Goal: Information Seeking & Learning: Learn about a topic

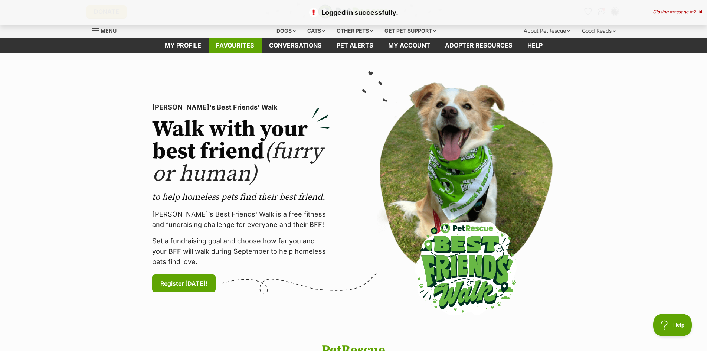
click at [237, 46] on link "Favourites" at bounding box center [235, 45] width 53 height 14
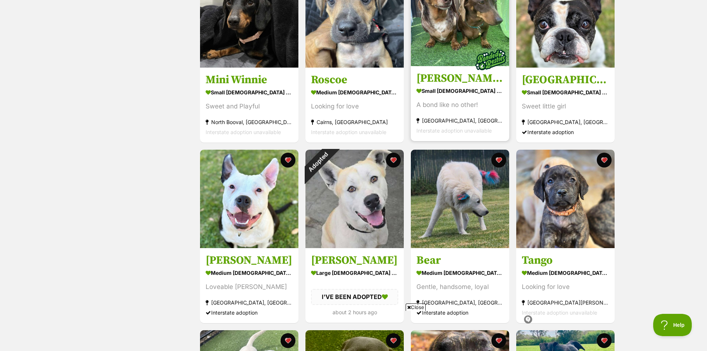
scroll to position [408, 0]
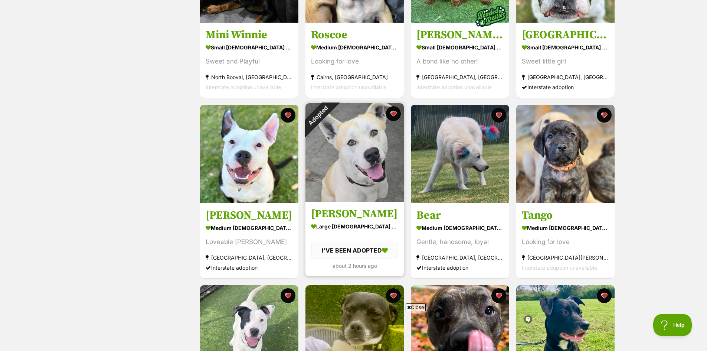
click at [363, 149] on img at bounding box center [354, 152] width 98 height 98
click at [396, 113] on button "favourite" at bounding box center [393, 113] width 16 height 16
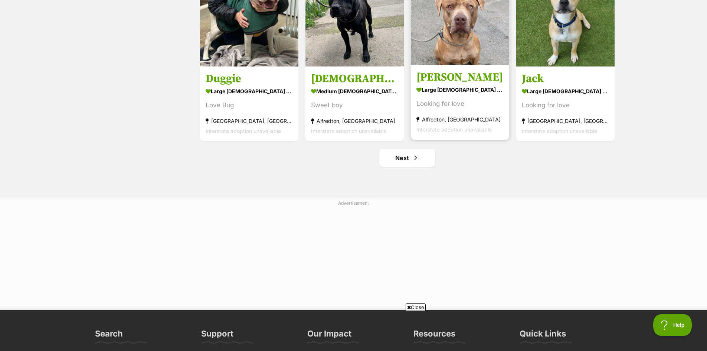
scroll to position [928, 0]
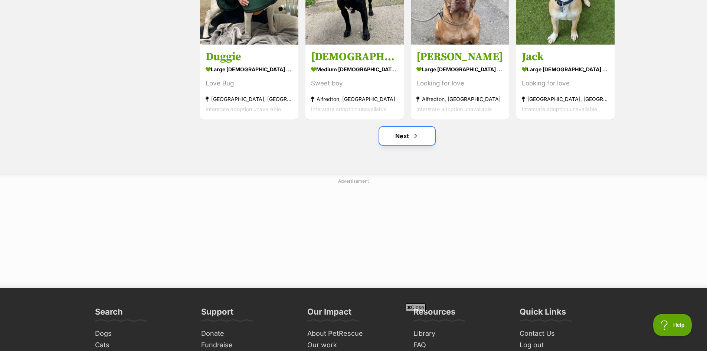
click at [404, 137] on link "Next" at bounding box center [407, 136] width 56 height 18
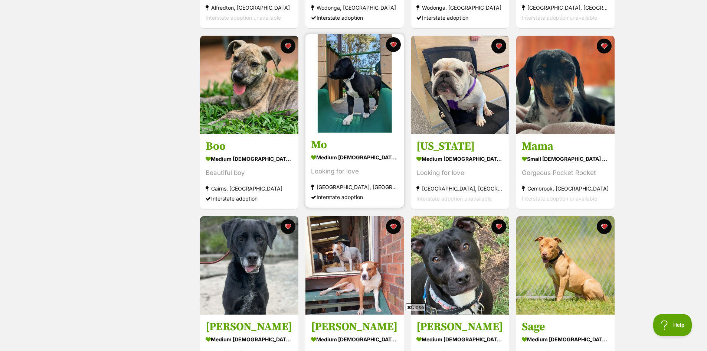
scroll to position [334, 0]
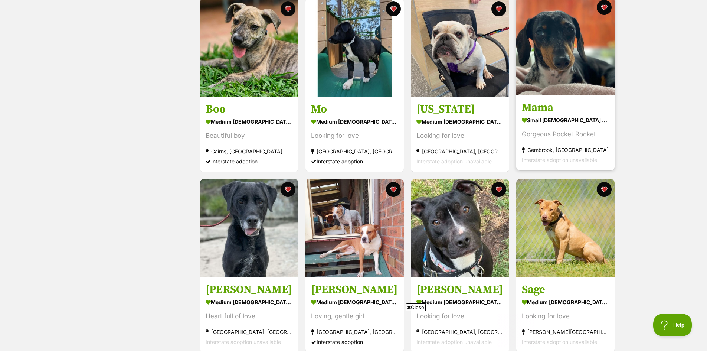
click at [571, 48] on img at bounding box center [565, 46] width 98 height 98
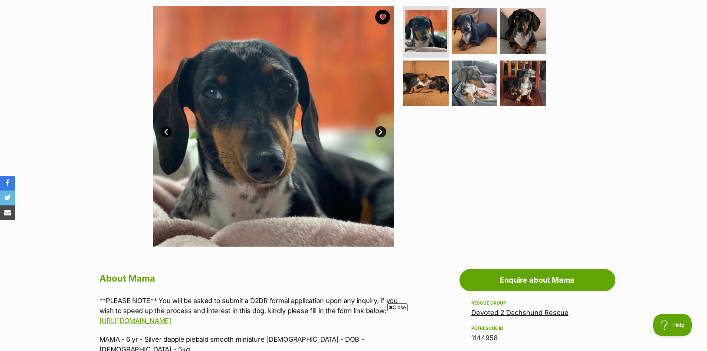
click at [383, 132] on link "Next" at bounding box center [380, 131] width 11 height 11
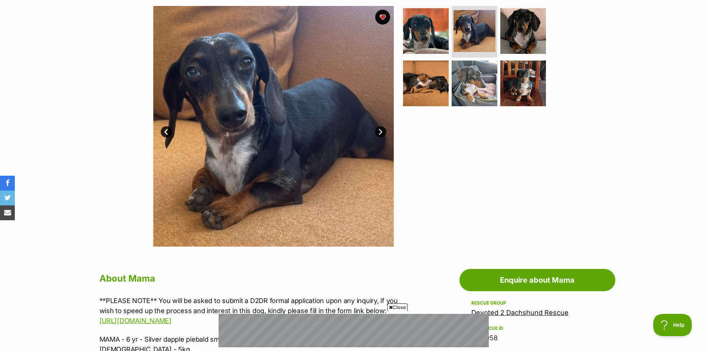
click at [383, 132] on link "Next" at bounding box center [380, 131] width 11 height 11
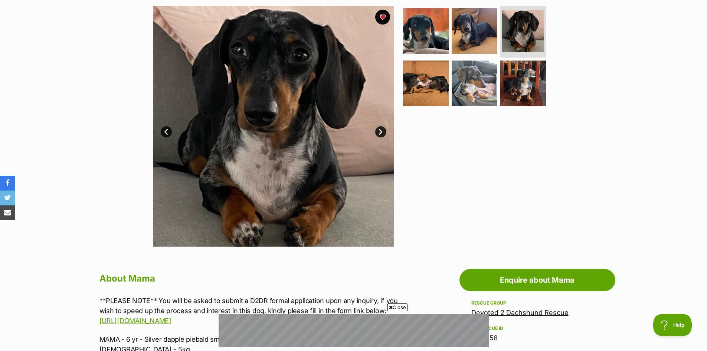
click at [383, 132] on link "Next" at bounding box center [380, 131] width 11 height 11
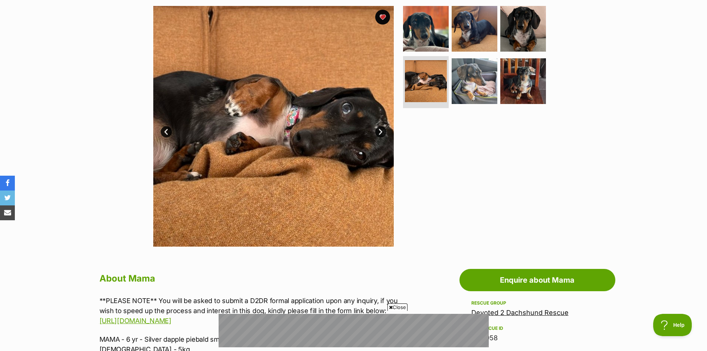
click at [383, 132] on link "Next" at bounding box center [380, 131] width 11 height 11
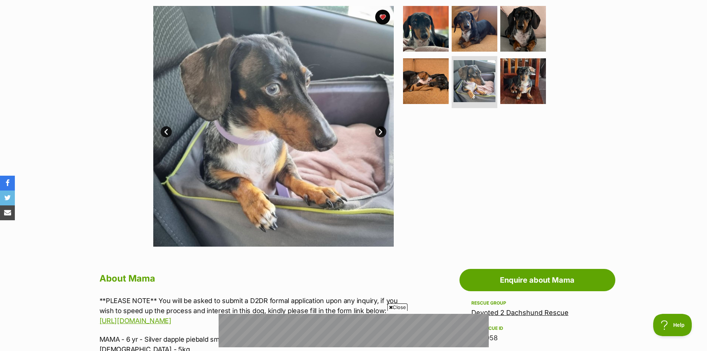
click at [383, 133] on link "Next" at bounding box center [380, 131] width 11 height 11
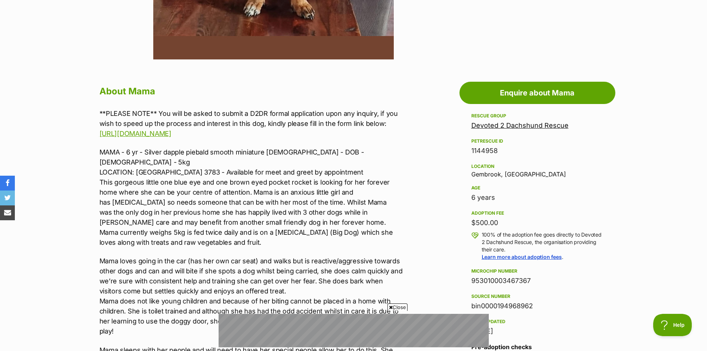
scroll to position [445, 0]
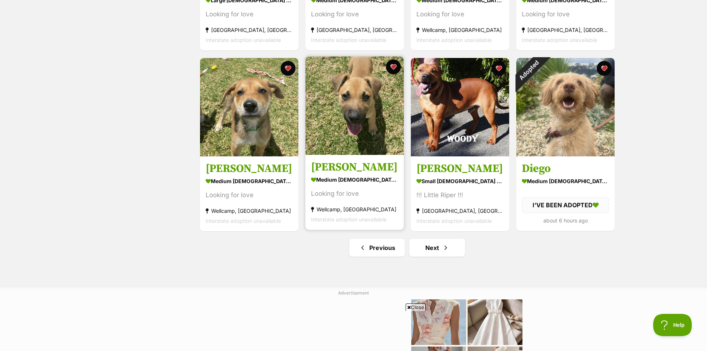
scroll to position [817, 0]
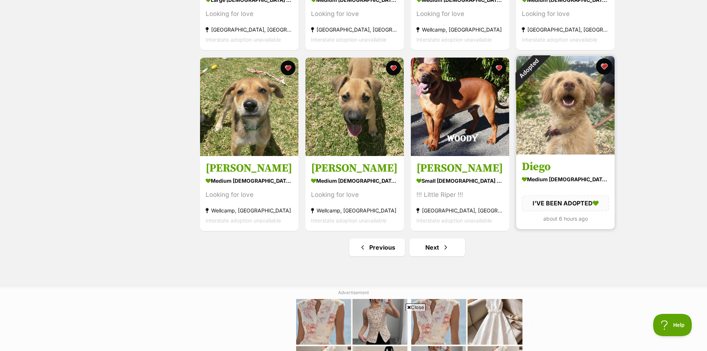
click at [605, 69] on button "favourite" at bounding box center [604, 66] width 16 height 16
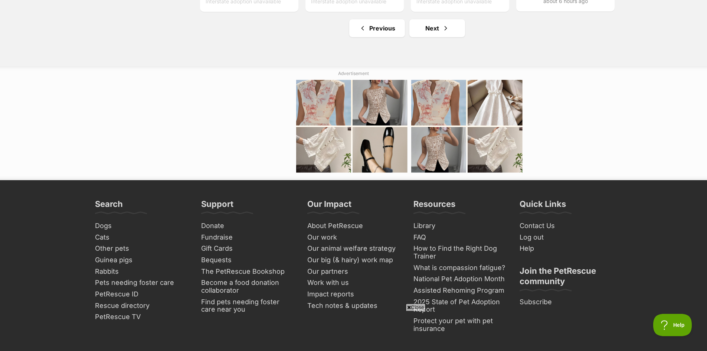
scroll to position [1039, 0]
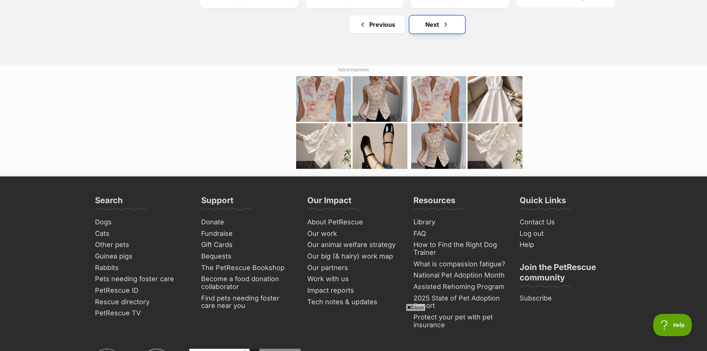
click at [434, 31] on link "Next" at bounding box center [437, 25] width 56 height 18
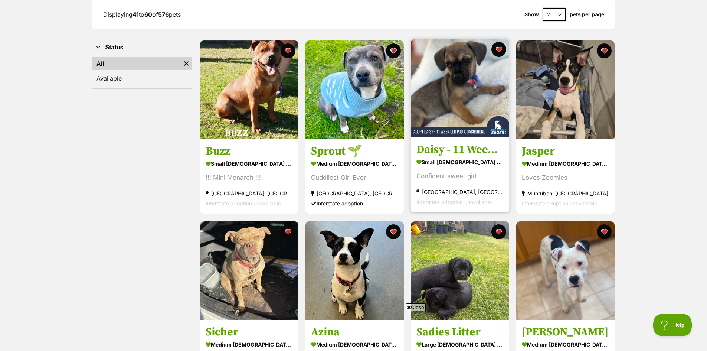
click at [459, 86] on img at bounding box center [460, 88] width 98 height 98
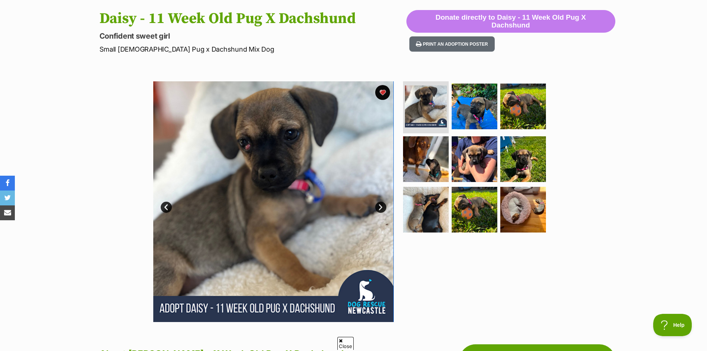
click at [377, 209] on link "Next" at bounding box center [380, 207] width 11 height 11
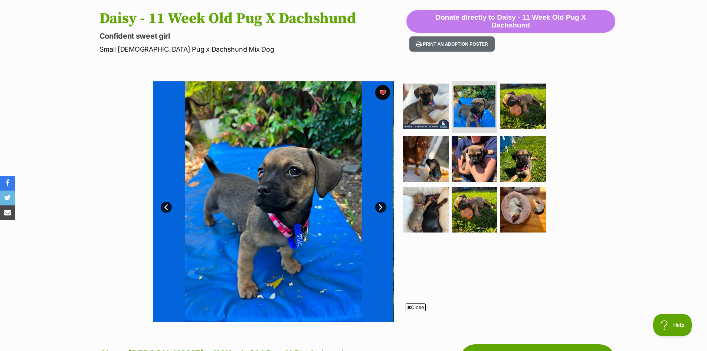
click at [377, 209] on link "Next" at bounding box center [380, 207] width 11 height 11
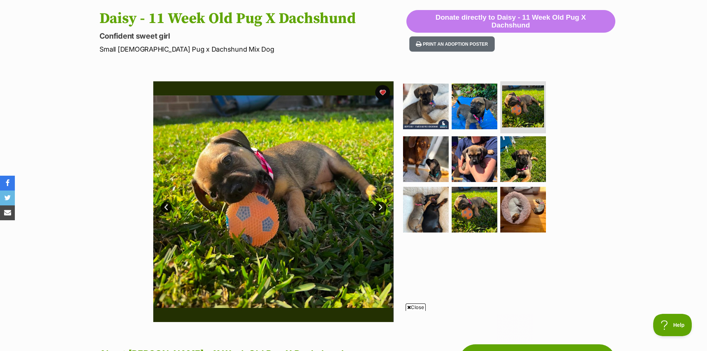
click at [377, 209] on link "Next" at bounding box center [380, 207] width 11 height 11
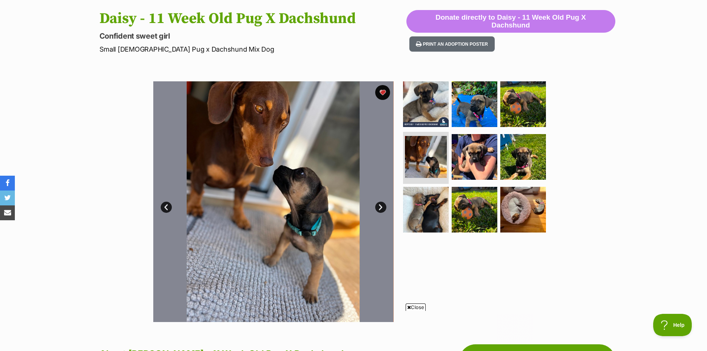
click at [377, 209] on link "Next" at bounding box center [380, 207] width 11 height 11
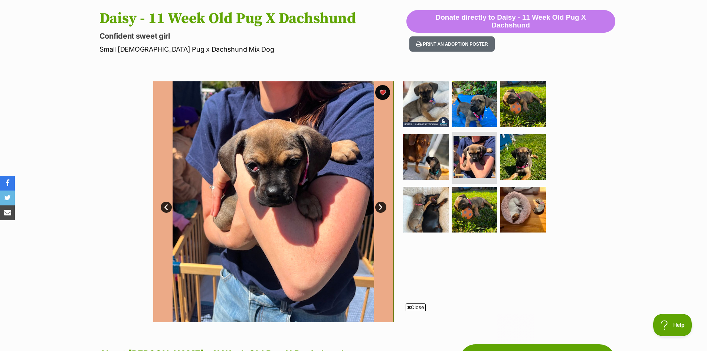
click at [377, 209] on link "Next" at bounding box center [380, 207] width 11 height 11
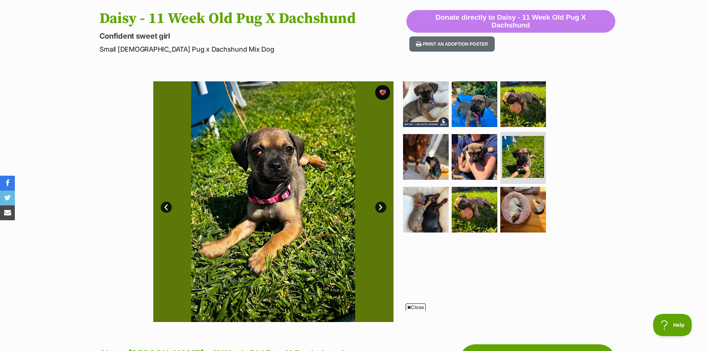
click at [377, 209] on link "Next" at bounding box center [380, 207] width 11 height 11
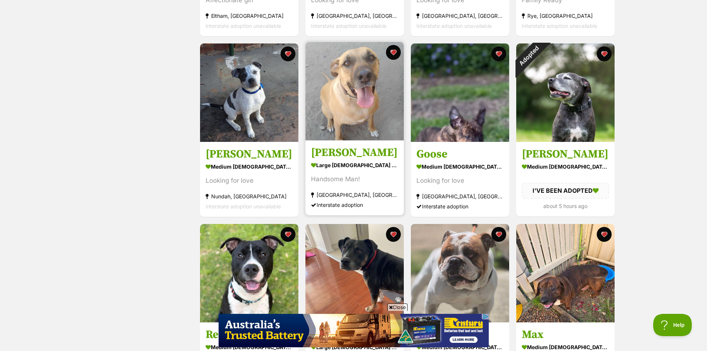
scroll to position [483, 0]
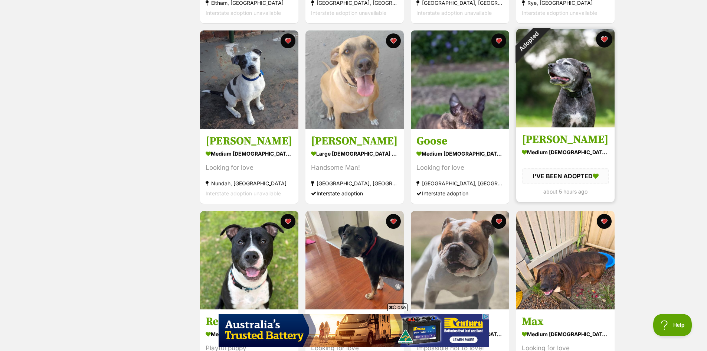
click at [605, 40] on button "favourite" at bounding box center [604, 39] width 16 height 16
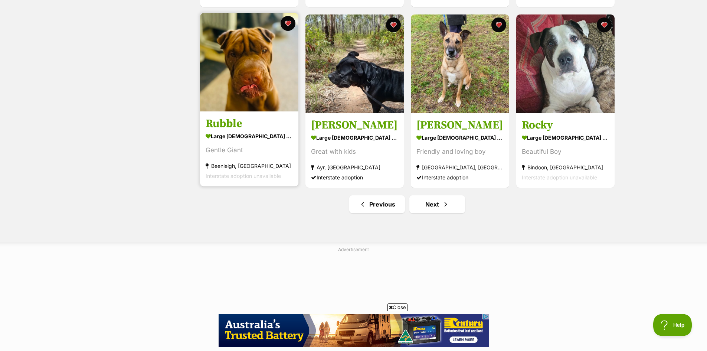
scroll to position [928, 0]
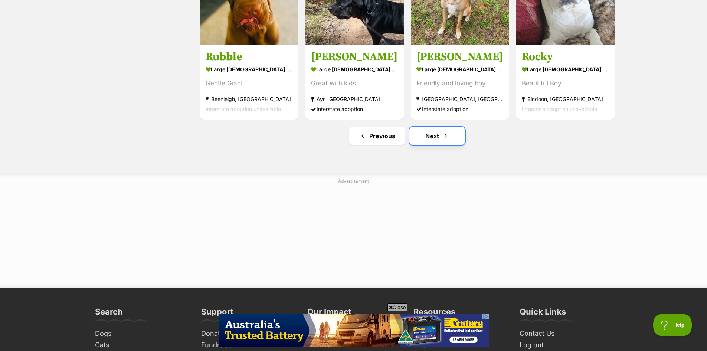
click at [422, 140] on link "Next" at bounding box center [437, 136] width 56 height 18
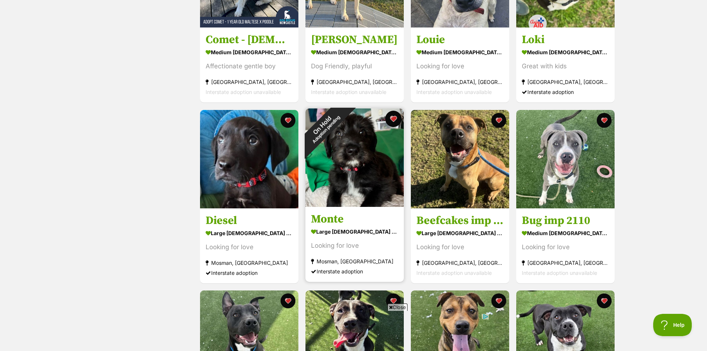
click at [395, 121] on button "favourite" at bounding box center [393, 119] width 16 height 16
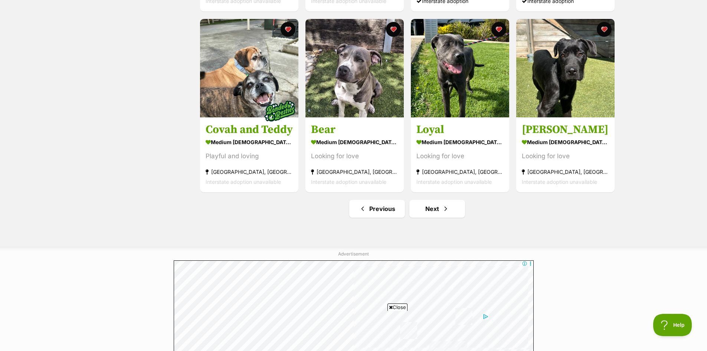
scroll to position [928, 0]
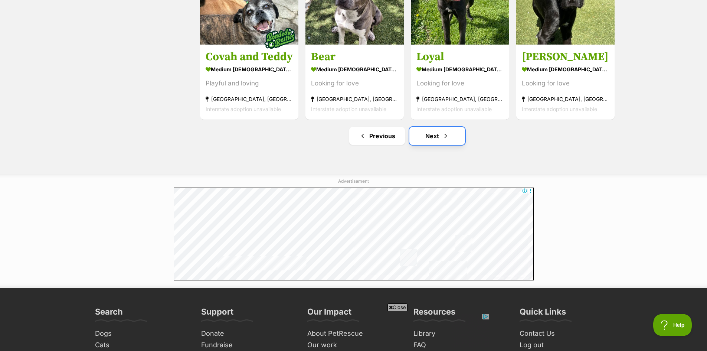
click at [433, 136] on link "Next" at bounding box center [437, 136] width 56 height 18
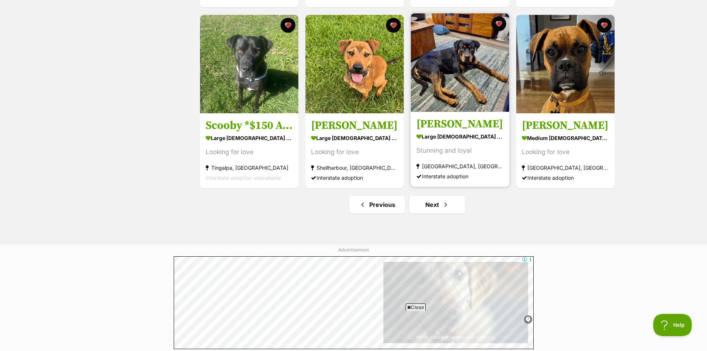
scroll to position [1002, 0]
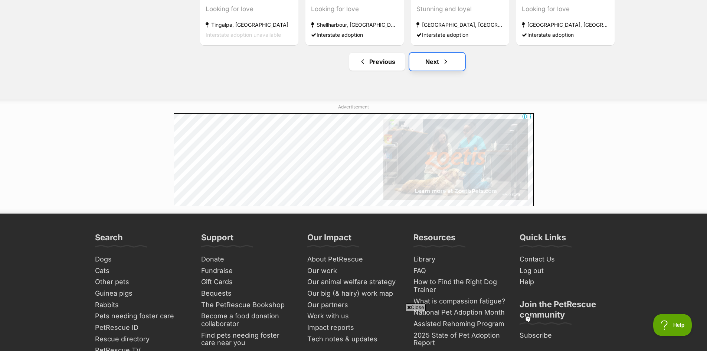
click at [437, 64] on link "Next" at bounding box center [437, 62] width 56 height 18
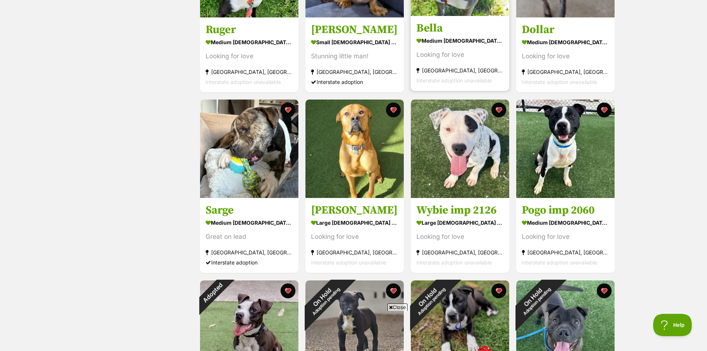
scroll to position [742, 0]
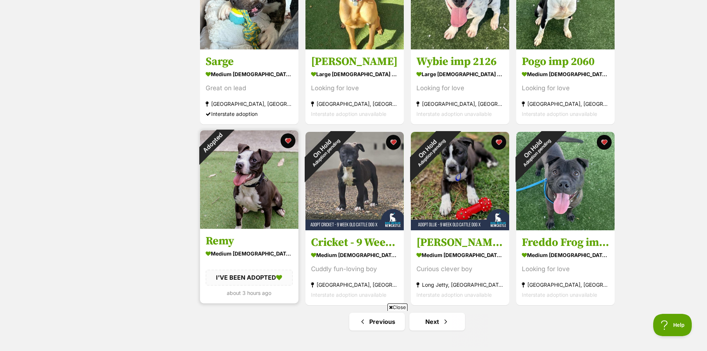
click at [252, 185] on img at bounding box center [249, 179] width 98 height 98
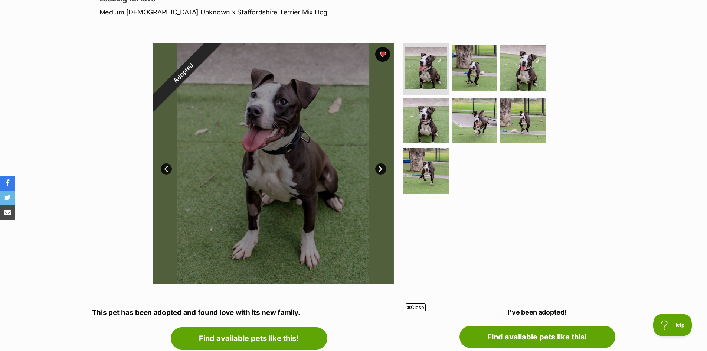
click at [381, 171] on link "Next" at bounding box center [380, 168] width 11 height 11
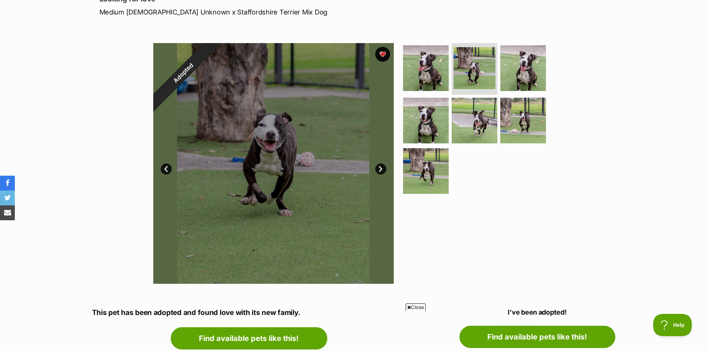
click at [381, 170] on link "Next" at bounding box center [380, 168] width 11 height 11
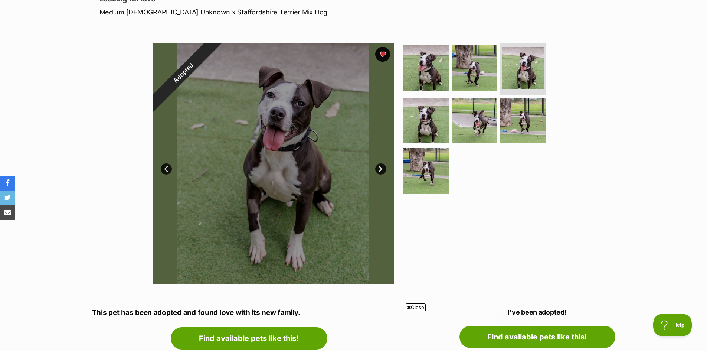
click at [382, 169] on link "Next" at bounding box center [380, 168] width 11 height 11
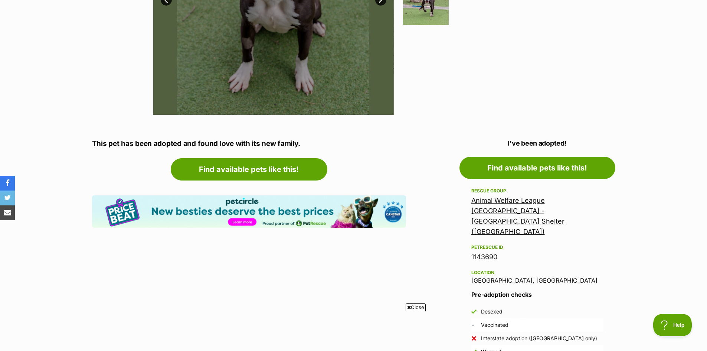
scroll to position [334, 0]
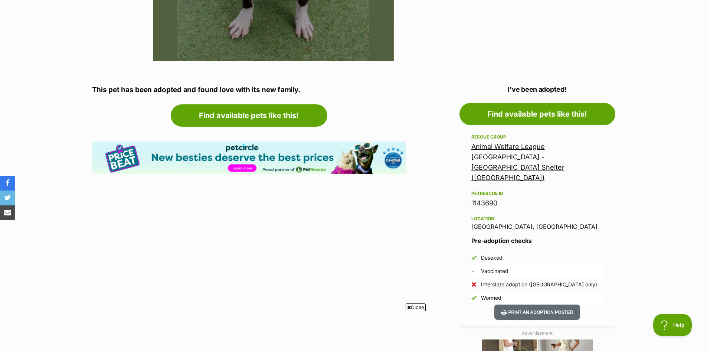
click at [514, 150] on link "Animal Welfare League NSW - Sydney Shelter (Kemps Creek)" at bounding box center [517, 162] width 93 height 39
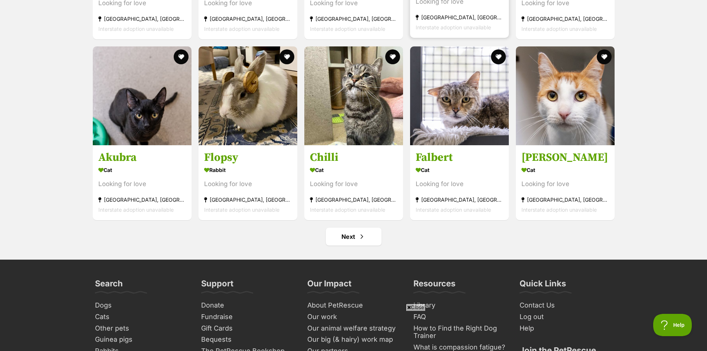
scroll to position [2821, 0]
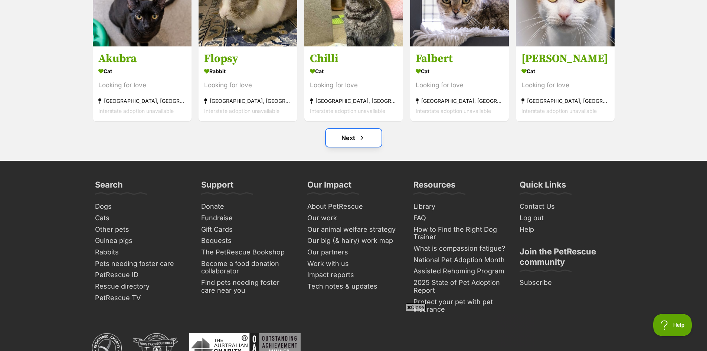
click at [354, 129] on link "Next" at bounding box center [354, 138] width 56 height 18
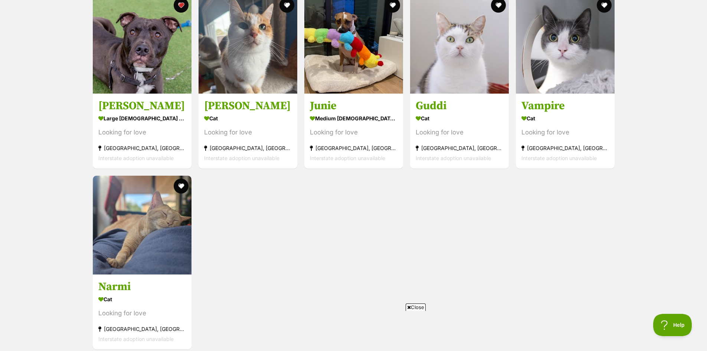
scroll to position [742, 0]
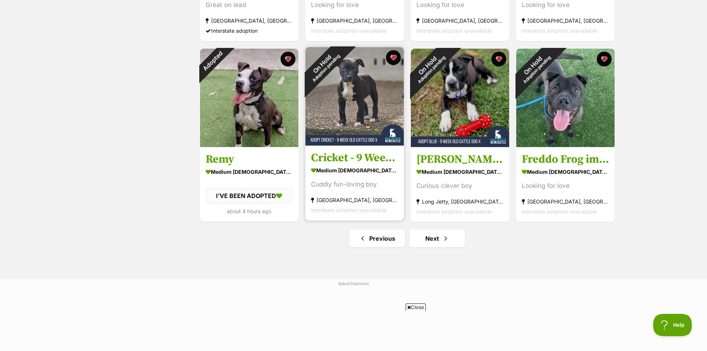
scroll to position [817, 0]
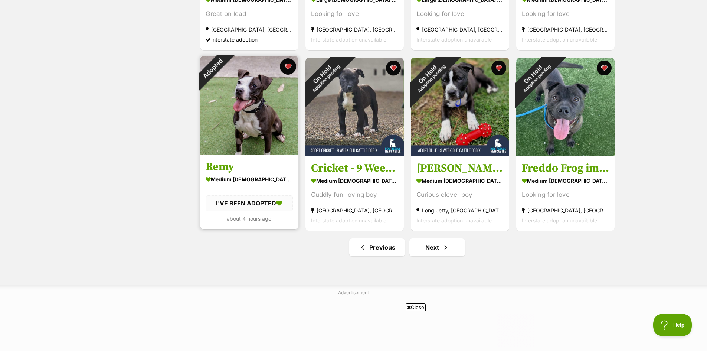
click at [286, 66] on button "favourite" at bounding box center [288, 66] width 16 height 16
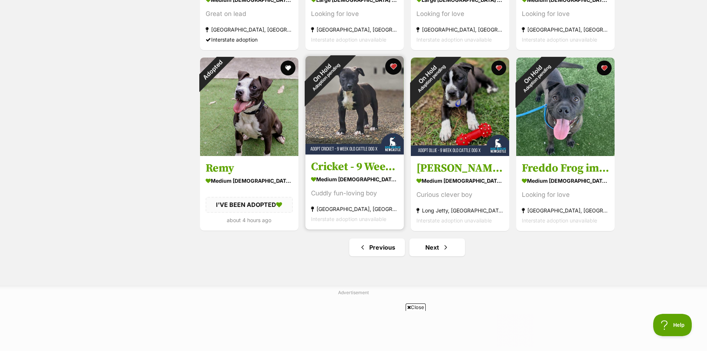
click at [392, 66] on button "favourite" at bounding box center [393, 66] width 16 height 16
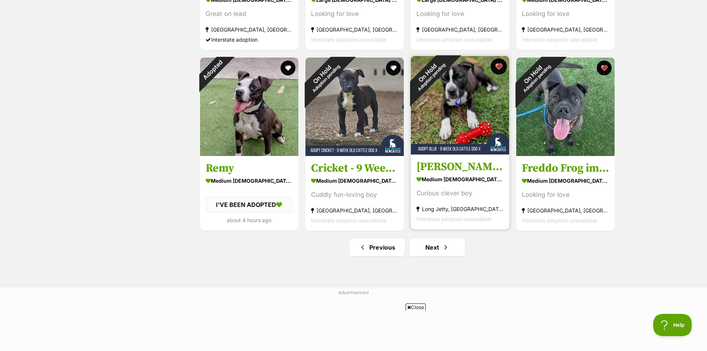
click at [500, 65] on button "favourite" at bounding box center [499, 66] width 16 height 16
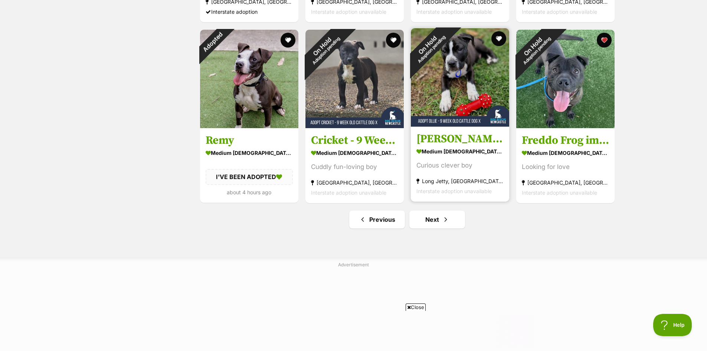
scroll to position [928, 0]
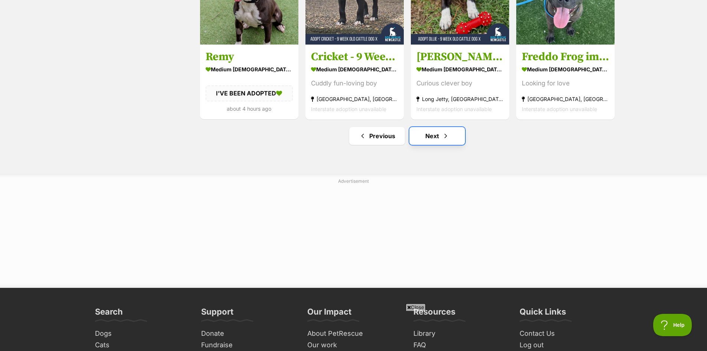
click at [433, 142] on link "Next" at bounding box center [437, 136] width 56 height 18
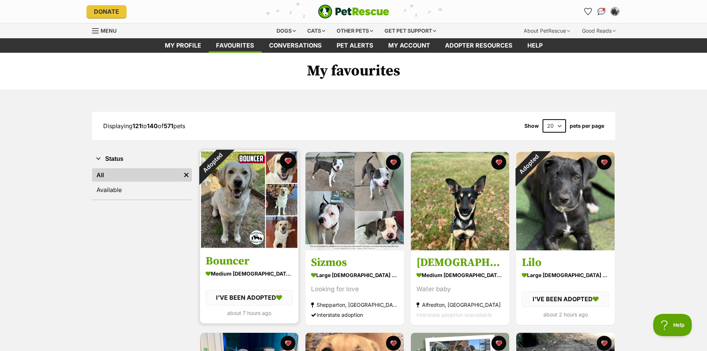
click at [287, 159] on button "favourite" at bounding box center [288, 161] width 16 height 16
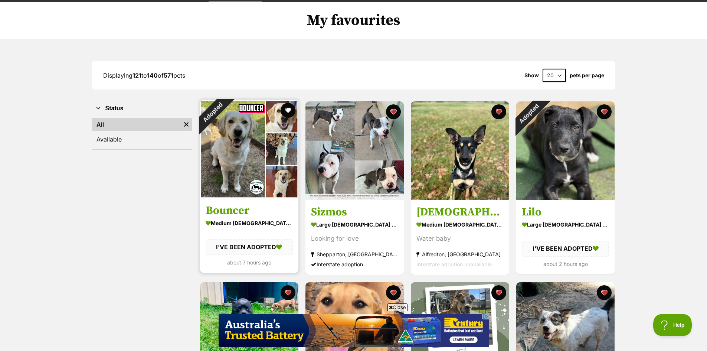
scroll to position [74, 0]
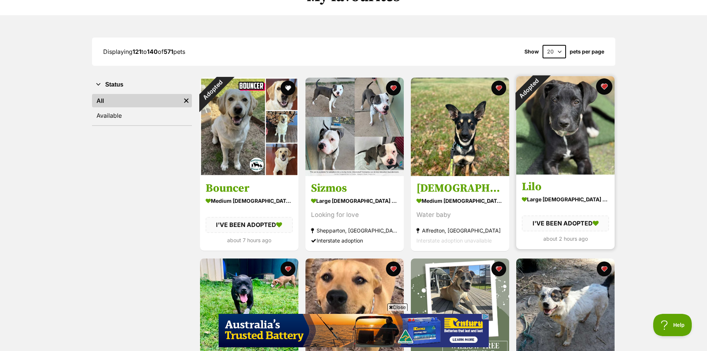
click at [606, 87] on button "favourite" at bounding box center [604, 86] width 16 height 16
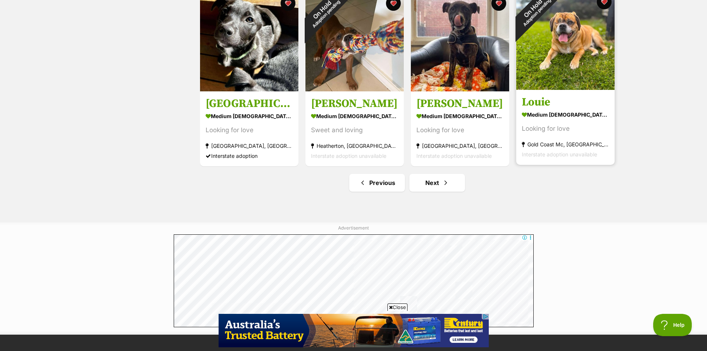
scroll to position [928, 0]
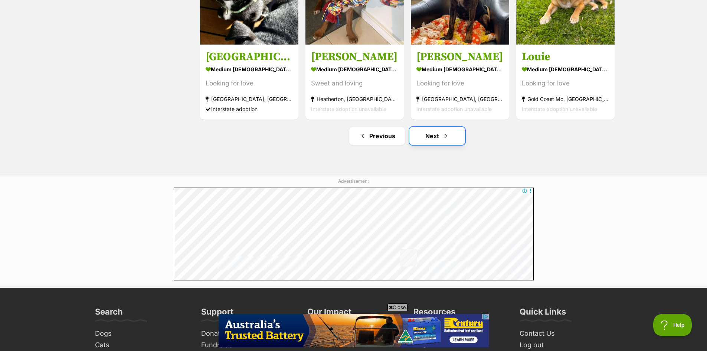
click at [436, 136] on link "Next" at bounding box center [437, 136] width 56 height 18
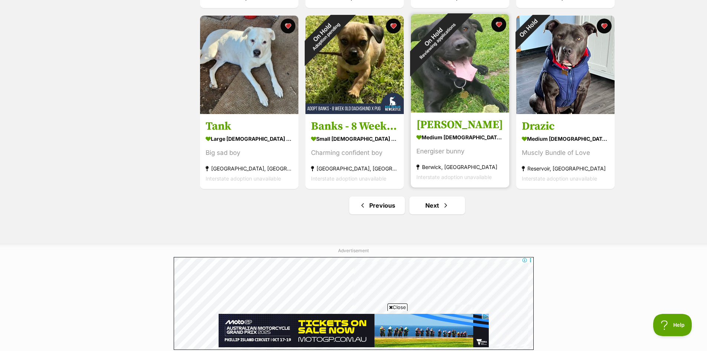
scroll to position [891, 0]
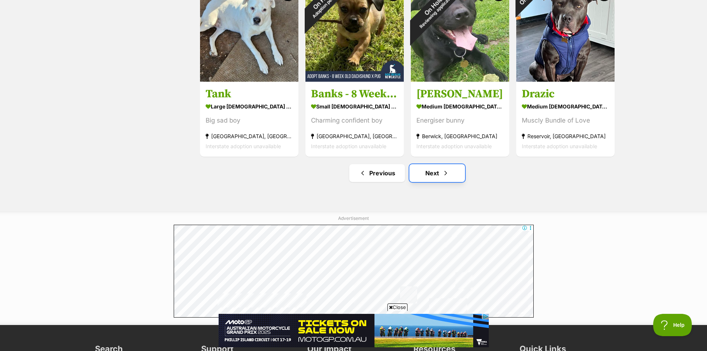
click at [433, 174] on link "Next" at bounding box center [437, 173] width 56 height 18
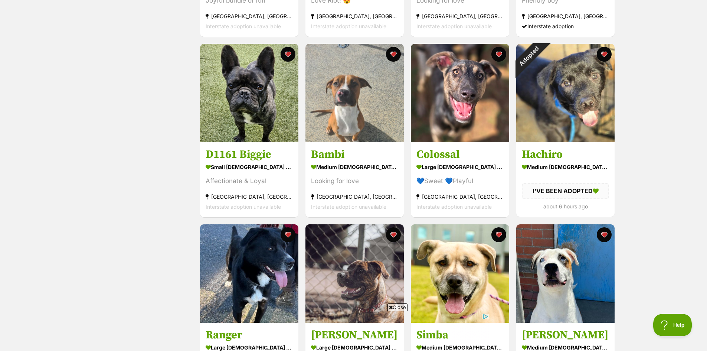
scroll to position [483, 0]
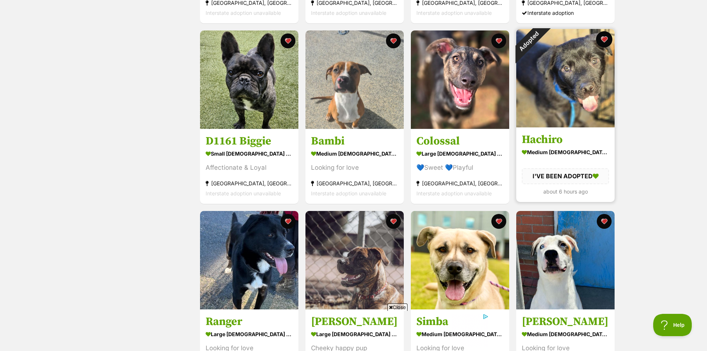
click at [606, 43] on button "favourite" at bounding box center [604, 39] width 16 height 16
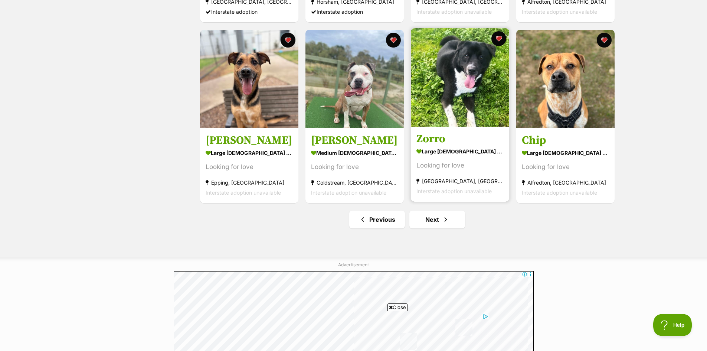
scroll to position [891, 0]
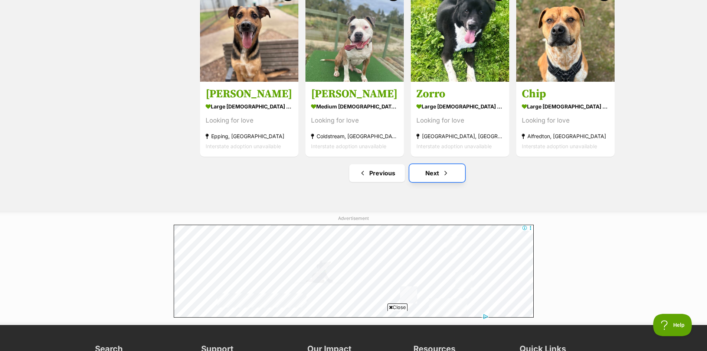
click at [434, 178] on link "Next" at bounding box center [437, 173] width 56 height 18
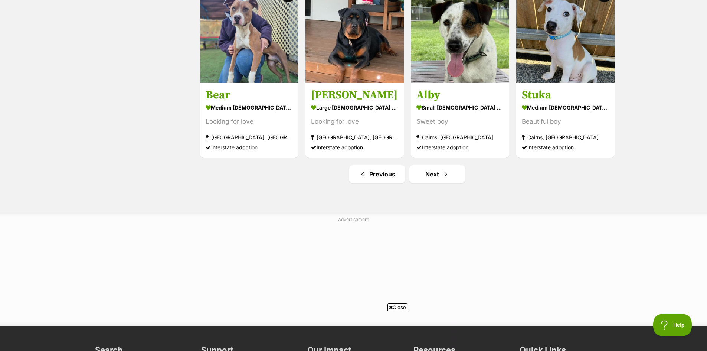
scroll to position [891, 0]
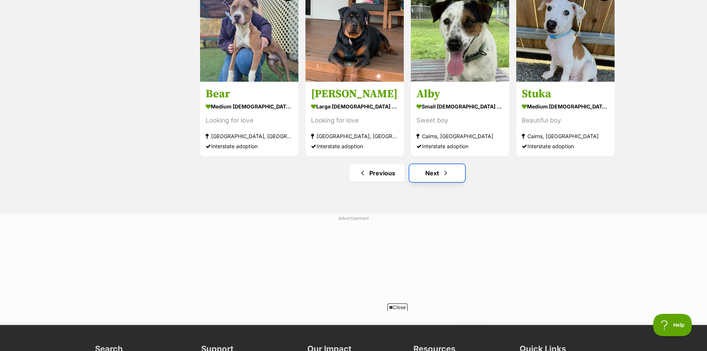
click at [433, 175] on link "Next" at bounding box center [437, 173] width 56 height 18
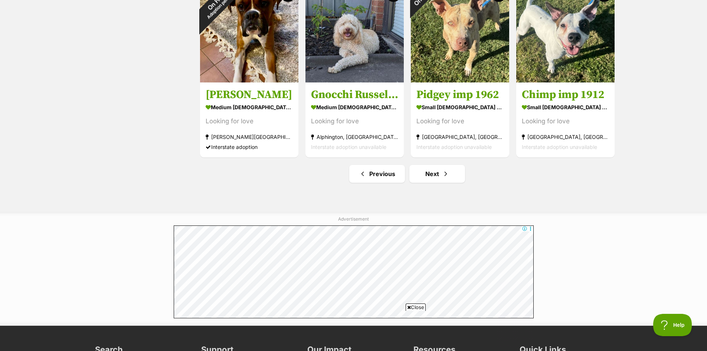
scroll to position [891, 0]
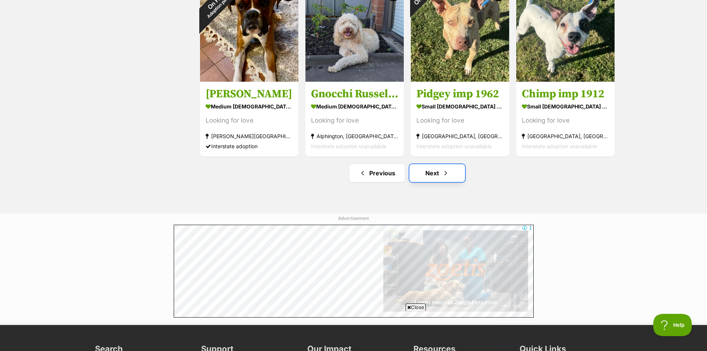
click at [431, 178] on link "Next" at bounding box center [437, 173] width 56 height 18
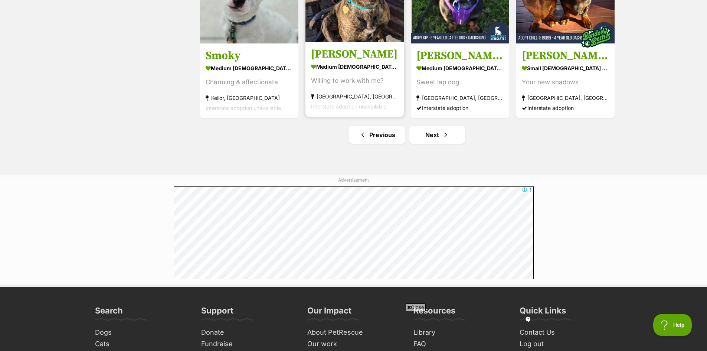
scroll to position [817, 0]
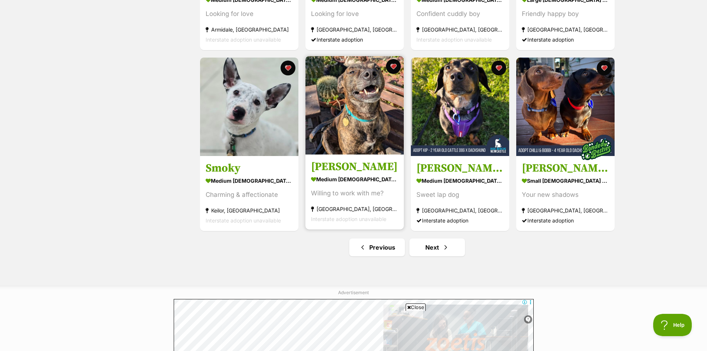
click at [348, 117] on img at bounding box center [354, 105] width 98 height 98
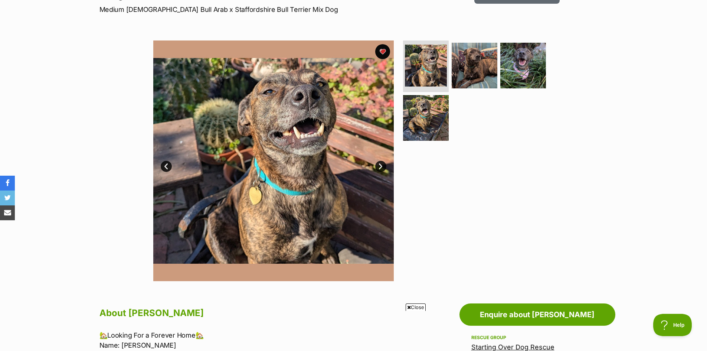
scroll to position [111, 0]
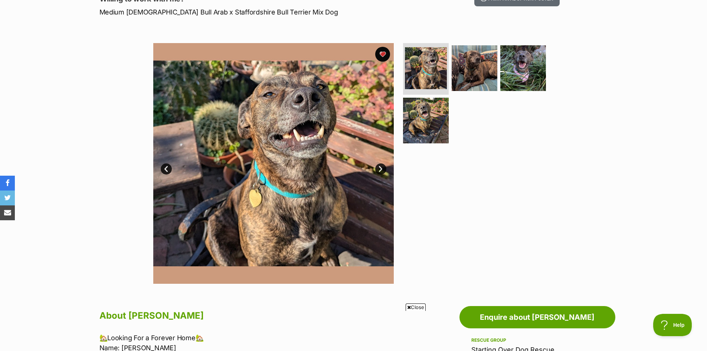
click at [382, 166] on link "Next" at bounding box center [380, 168] width 11 height 11
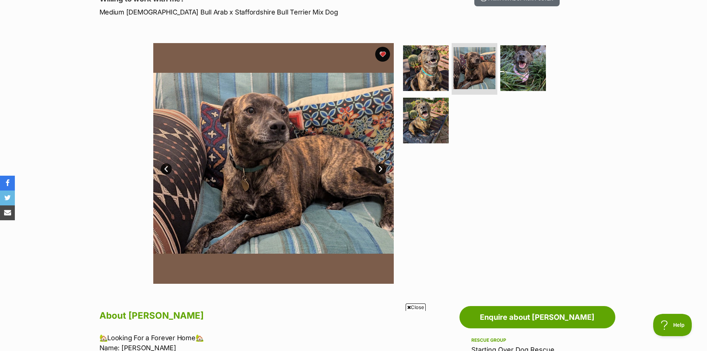
click at [382, 166] on link "Next" at bounding box center [380, 168] width 11 height 11
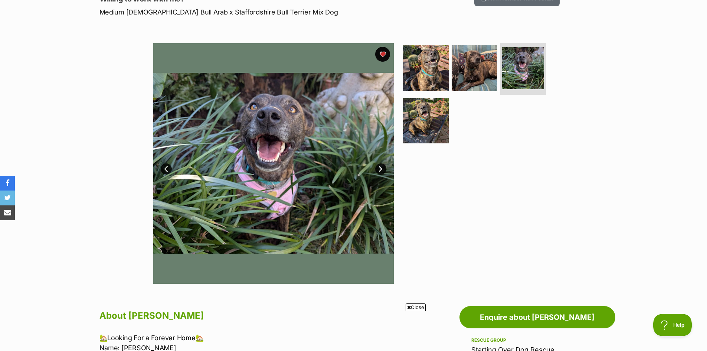
click at [382, 166] on link "Next" at bounding box center [380, 168] width 11 height 11
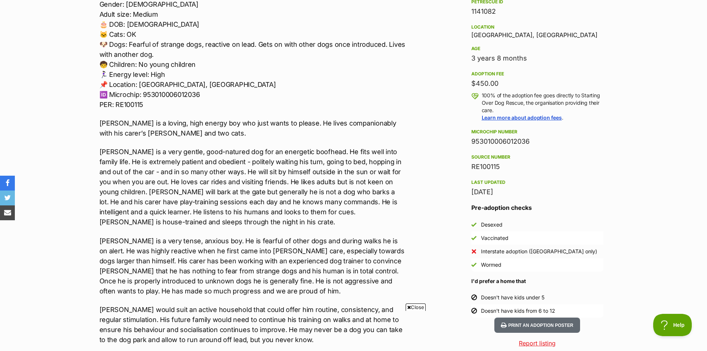
scroll to position [594, 0]
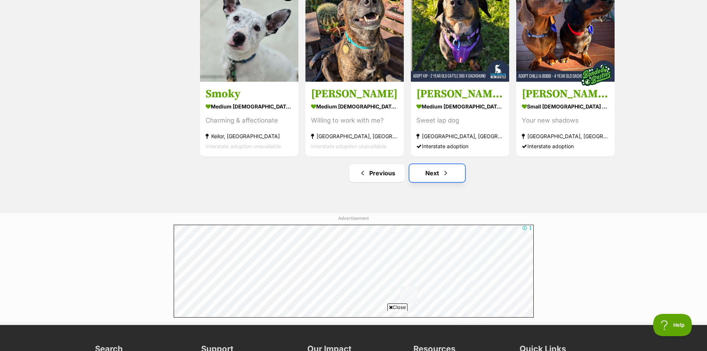
click at [428, 170] on link "Next" at bounding box center [437, 173] width 56 height 18
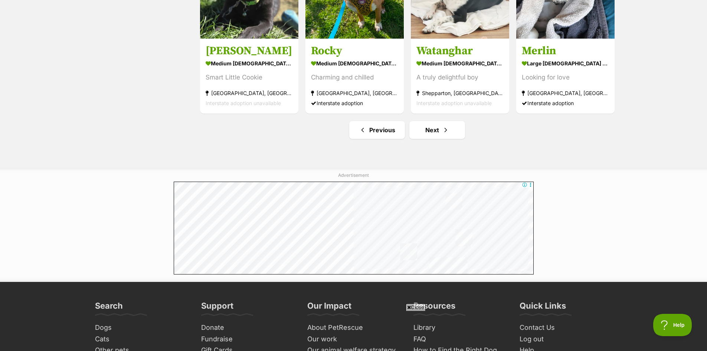
scroll to position [1002, 0]
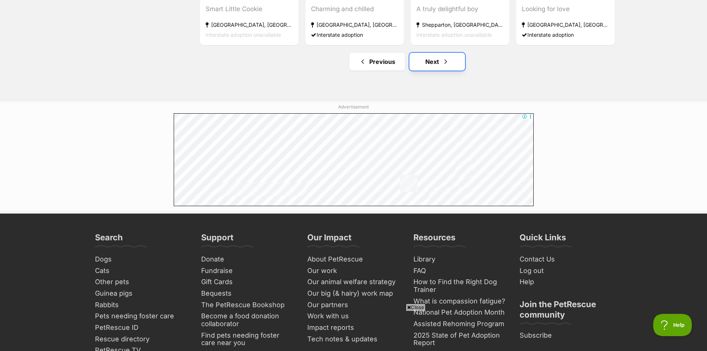
click at [434, 63] on link "Next" at bounding box center [437, 62] width 56 height 18
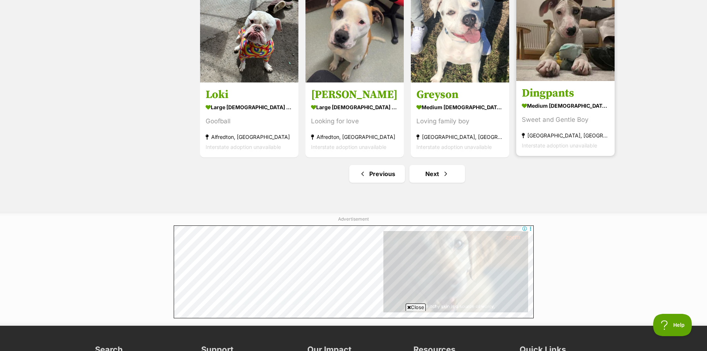
scroll to position [891, 0]
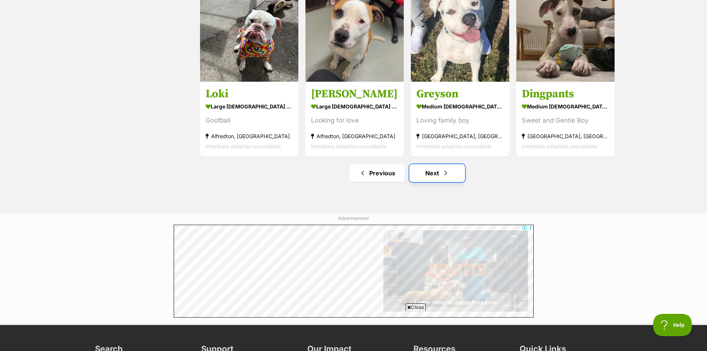
click at [429, 174] on link "Next" at bounding box center [437, 173] width 56 height 18
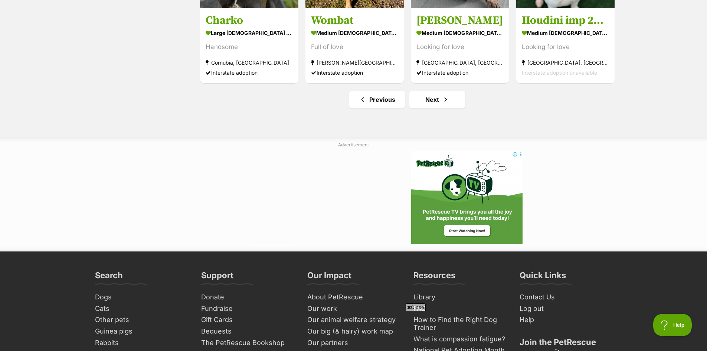
scroll to position [965, 0]
